Goal: Information Seeking & Learning: Learn about a topic

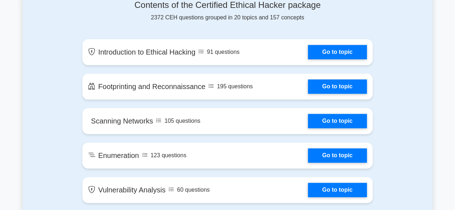
scroll to position [360, 0]
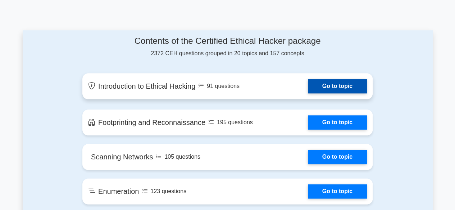
click at [316, 84] on link "Go to topic" at bounding box center [337, 86] width 59 height 14
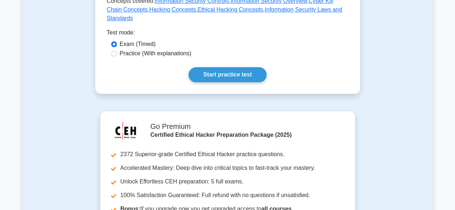
scroll to position [324, 0]
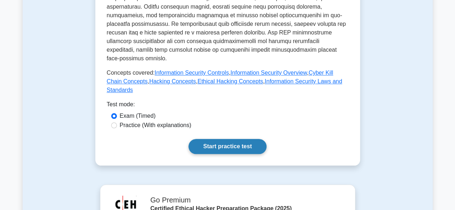
click at [239, 139] on link "Start practice test" at bounding box center [227, 146] width 78 height 15
